Goal: Task Accomplishment & Management: Manage account settings

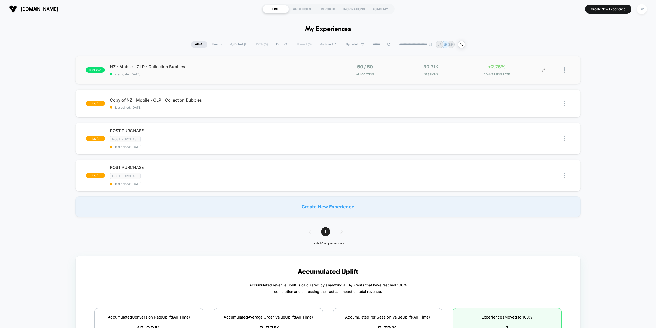
click at [454, 75] on span "Sessions" at bounding box center [430, 74] width 63 height 4
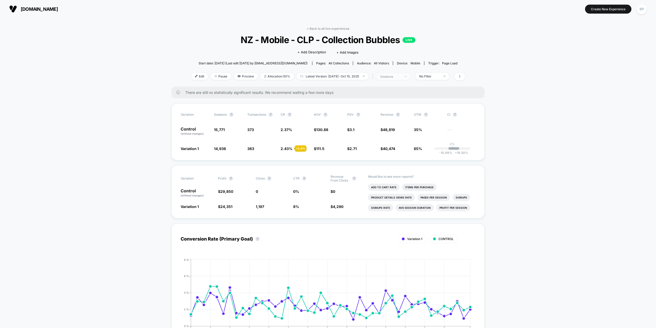
click at [401, 77] on div "sessions" at bounding box center [390, 77] width 20 height 4
click at [374, 114] on span "Users" at bounding box center [376, 116] width 9 height 4
click at [384, 129] on button "Save" at bounding box center [394, 131] width 61 height 8
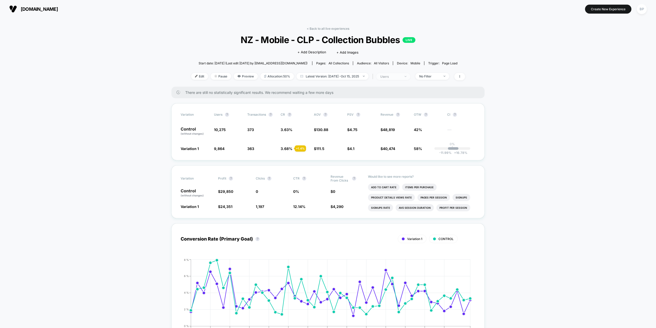
click at [392, 75] on div "users" at bounding box center [390, 77] width 20 height 4
click at [367, 99] on div "Sessions ? Sessions with impressions ? Users ? Save" at bounding box center [394, 116] width 77 height 63
click at [366, 96] on div at bounding box center [366, 96] width 4 height 4
click at [379, 127] on button "Save" at bounding box center [394, 131] width 61 height 8
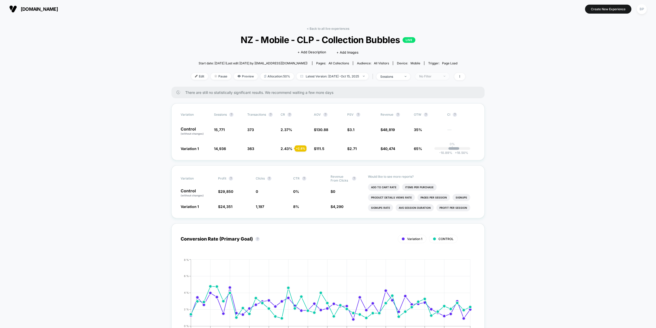
click at [428, 78] on div "No Filter" at bounding box center [429, 76] width 20 height 4
click at [414, 117] on div at bounding box center [414, 116] width 4 height 4
click at [438, 151] on button "Save" at bounding box center [434, 151] width 47 height 8
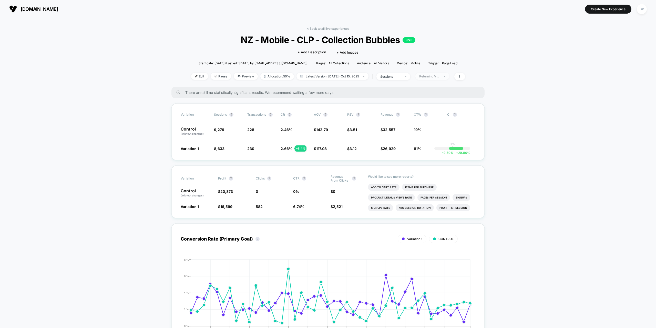
click at [428, 77] on div "Returning Visitors" at bounding box center [429, 76] width 20 height 4
click at [421, 127] on span "New Visitors" at bounding box center [430, 126] width 21 height 4
click at [426, 151] on button "Save" at bounding box center [434, 151] width 47 height 8
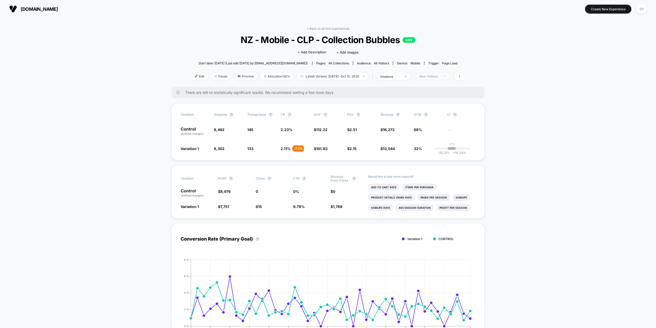
click at [433, 78] on div "New Visitors" at bounding box center [429, 76] width 20 height 4
click at [428, 117] on span "Returning Visitors" at bounding box center [434, 116] width 29 height 4
click at [433, 145] on div "Mobile Visitors ? Desktop Visitors ? Returning Visitors ? New Visitors ? No Fil…" at bounding box center [434, 124] width 63 height 78
click at [435, 147] on button "Save" at bounding box center [434, 151] width 47 height 8
